Goal: Find contact information: Find contact information

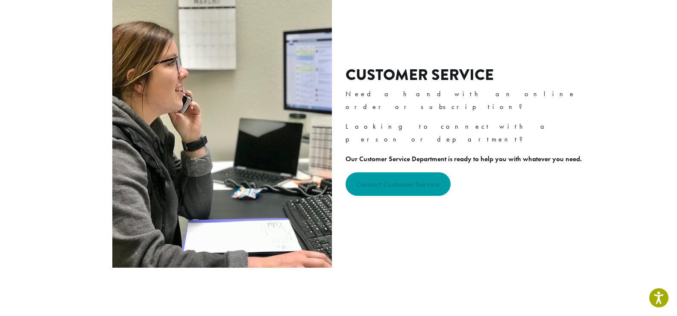
scroll to position [342, 0]
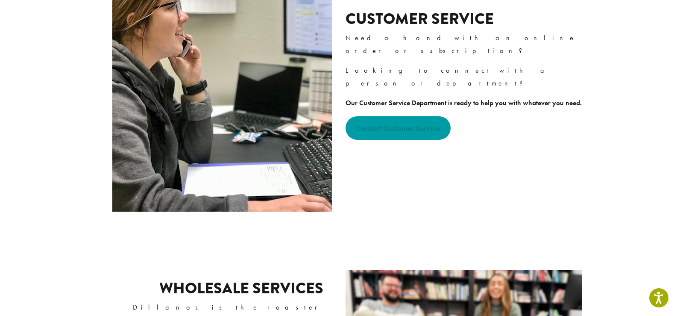
click at [418, 123] on strong "Contact Customer Service" at bounding box center [397, 128] width 83 height 10
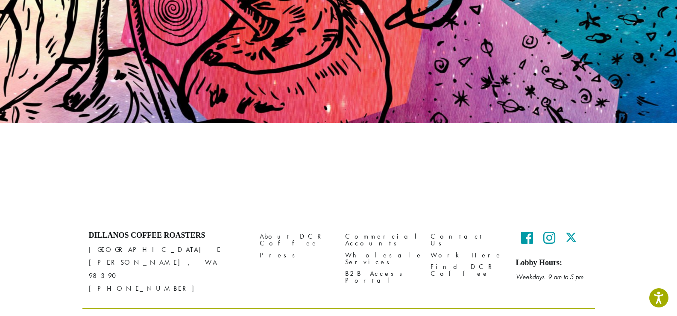
scroll to position [135, 0]
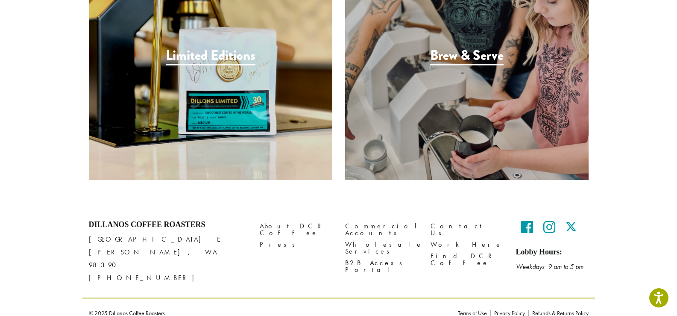
scroll to position [1197, 0]
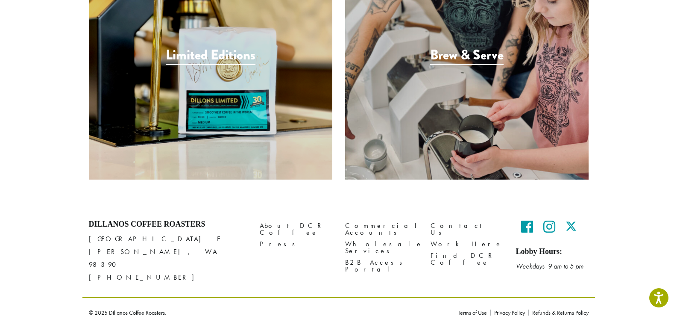
click at [555, 229] on icon at bounding box center [550, 227] width 12 height 14
drag, startPoint x: 120, startPoint y: 262, endPoint x: 79, endPoint y: 260, distance: 40.7
click at [79, 260] on div "Dillanos Coffee Roasters [STREET_ADDRESS][PERSON_NAME] [PHONE_NUMBER] About DCR…" at bounding box center [338, 270] width 677 height 114
click at [530, 227] on icon at bounding box center [527, 227] width 12 height 14
